Goal: Task Accomplishment & Management: Use online tool/utility

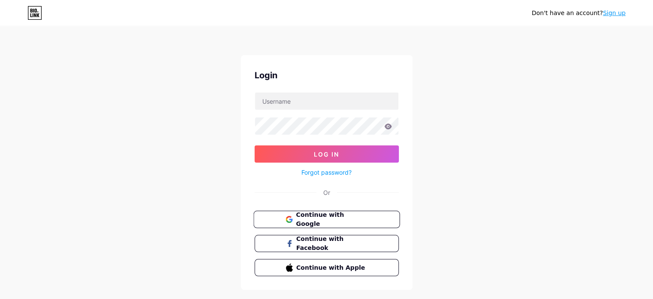
click at [299, 217] on span "Continue with Google" at bounding box center [332, 219] width 72 height 18
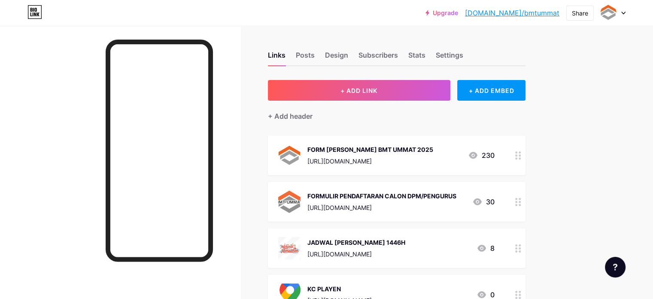
click at [406, 159] on div "[URL][DOMAIN_NAME]" at bounding box center [371, 160] width 126 height 9
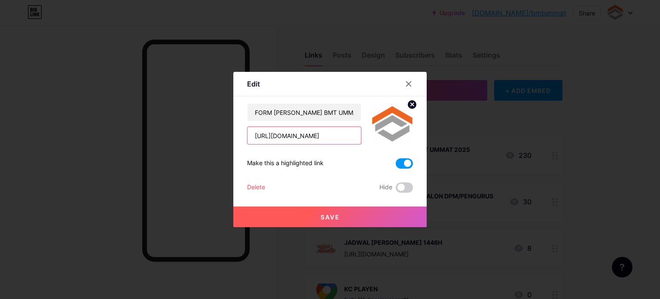
click at [336, 139] on input "[URL][DOMAIN_NAME]" at bounding box center [303, 135] width 113 height 17
paste input "4EaVW3q61NaVgN6"
type input "[URL][DOMAIN_NAME]"
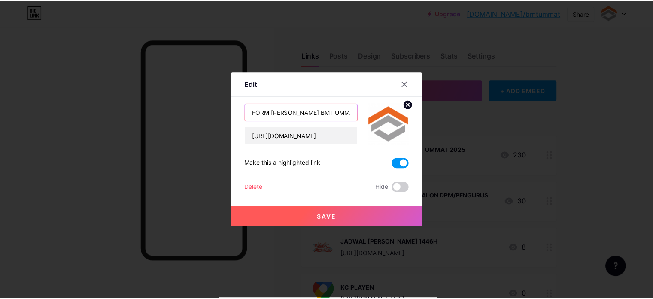
scroll to position [0, 0]
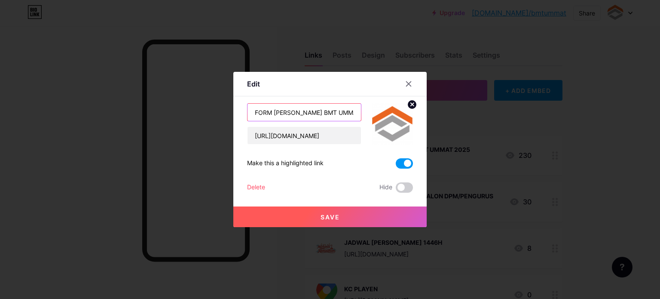
click at [330, 110] on input "FORM [PERSON_NAME] BMT UMMAT 2025" at bounding box center [303, 112] width 113 height 17
type input "FORM [PERSON_NAME] SPV MAAL 2025"
click at [354, 215] on button "Save" at bounding box center [329, 216] width 193 height 21
